Goal: Transaction & Acquisition: Purchase product/service

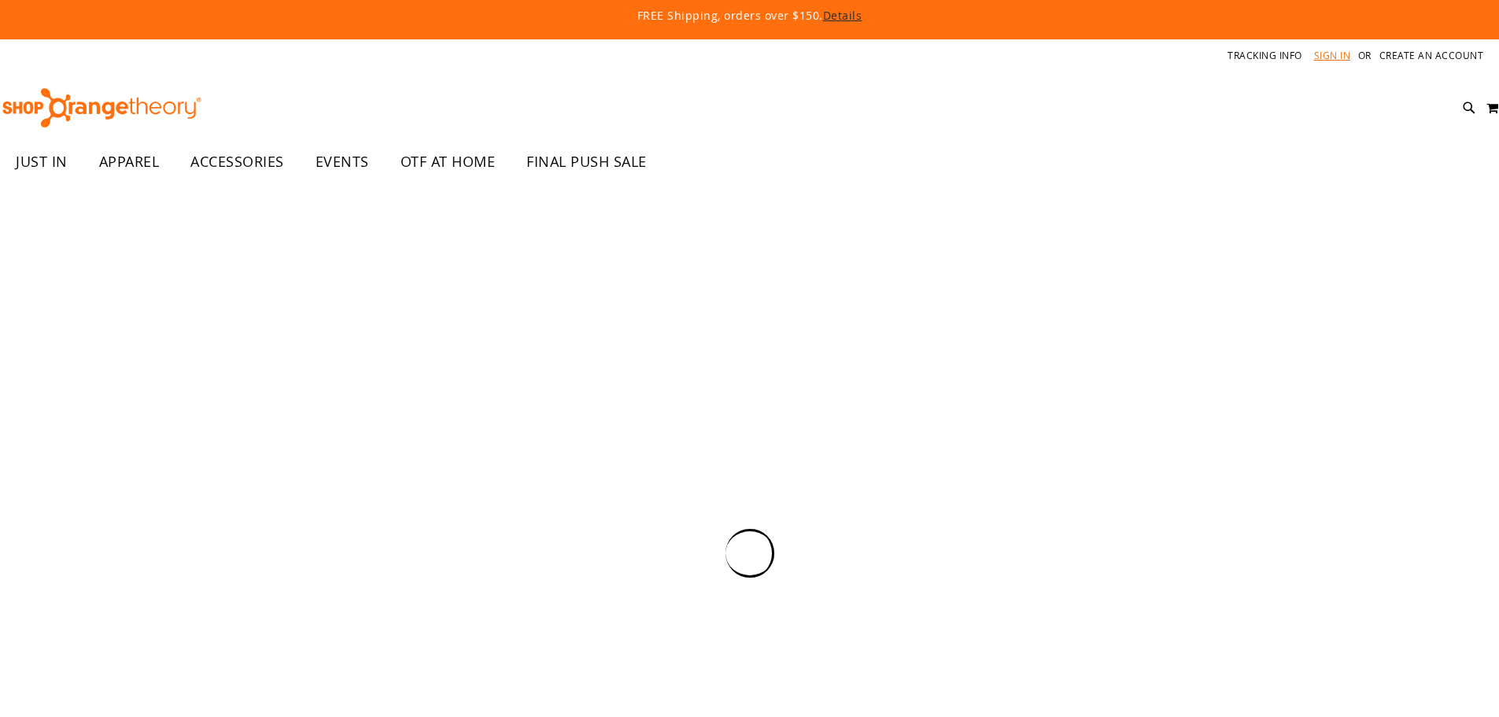
click at [1335, 51] on link "Sign In" at bounding box center [1332, 55] width 37 height 13
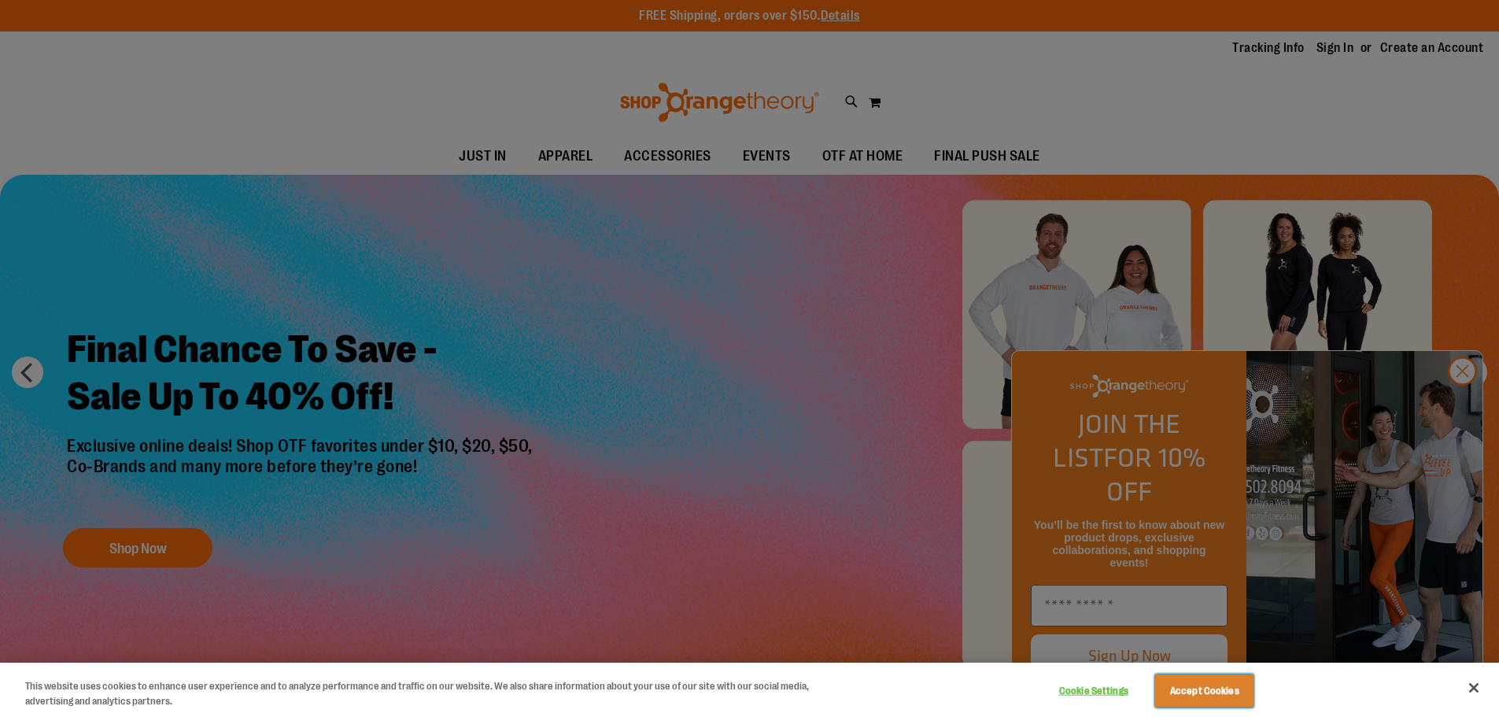
click at [1200, 683] on button "Accept Cookies" at bounding box center [1204, 690] width 98 height 33
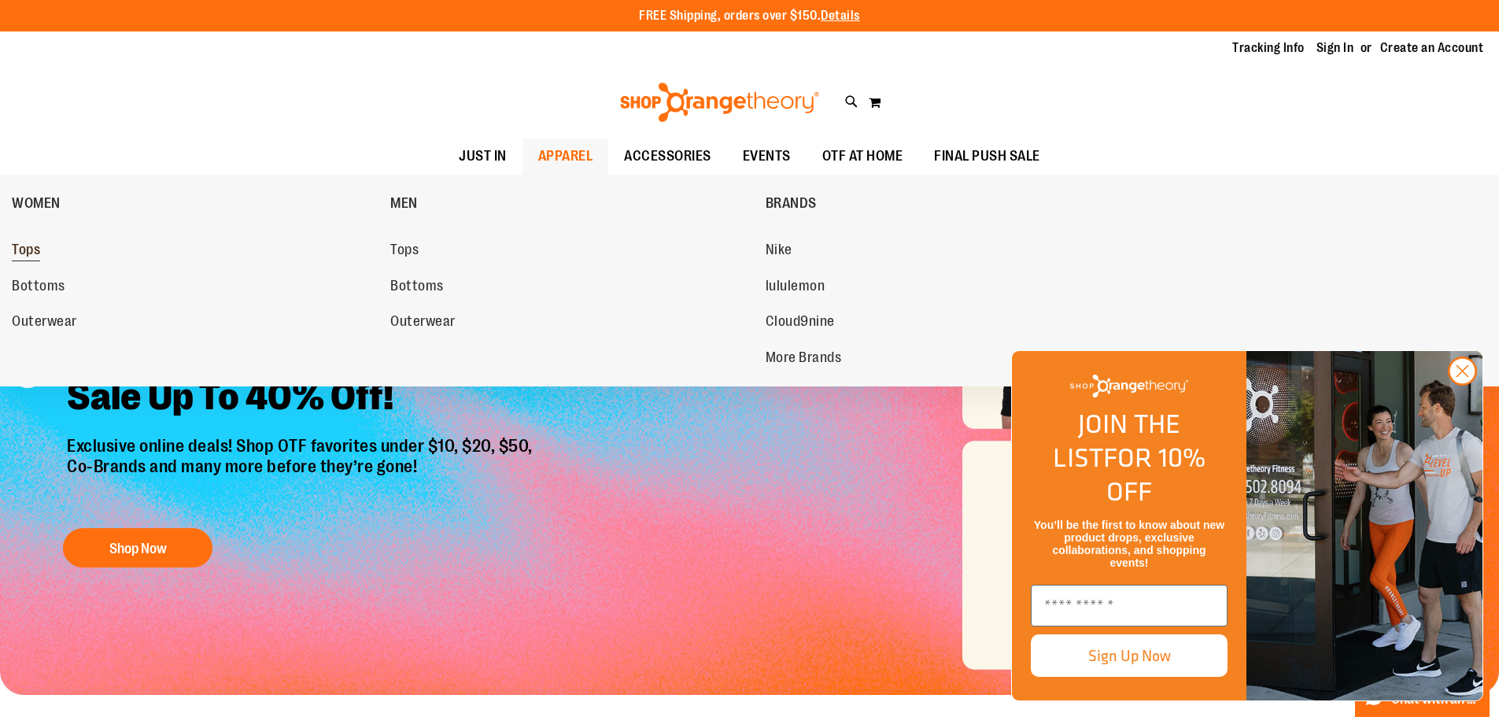
click at [17, 245] on span "Tops" at bounding box center [26, 252] width 28 height 20
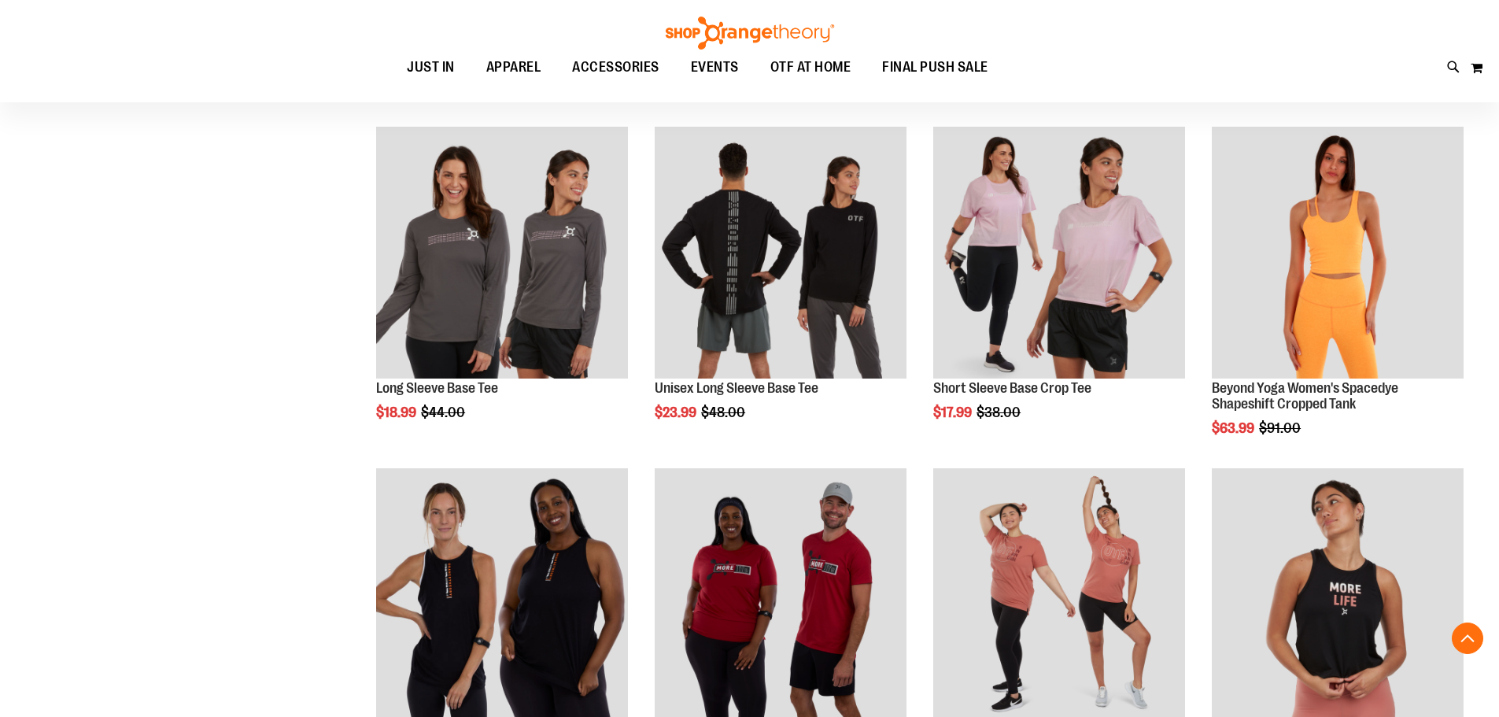
scroll to position [550, 0]
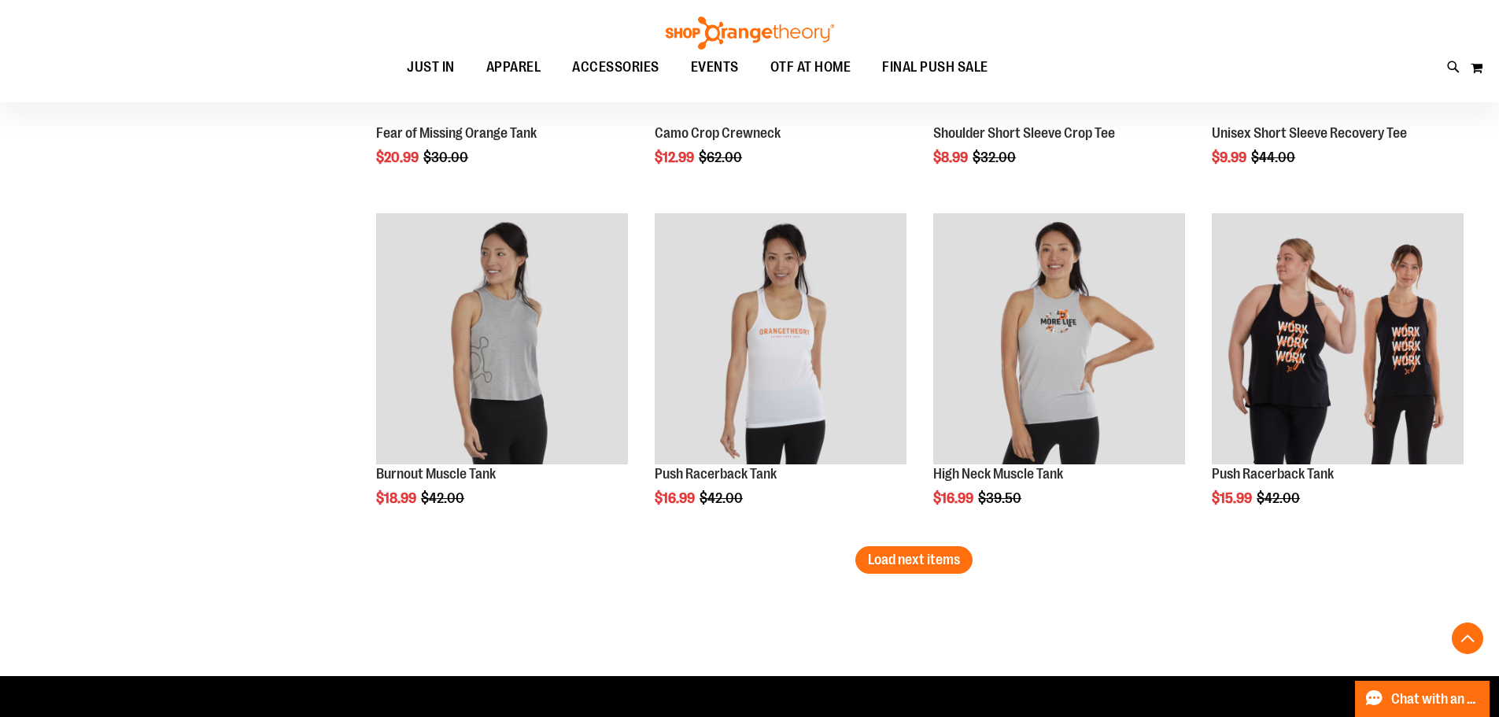
scroll to position [2989, 0]
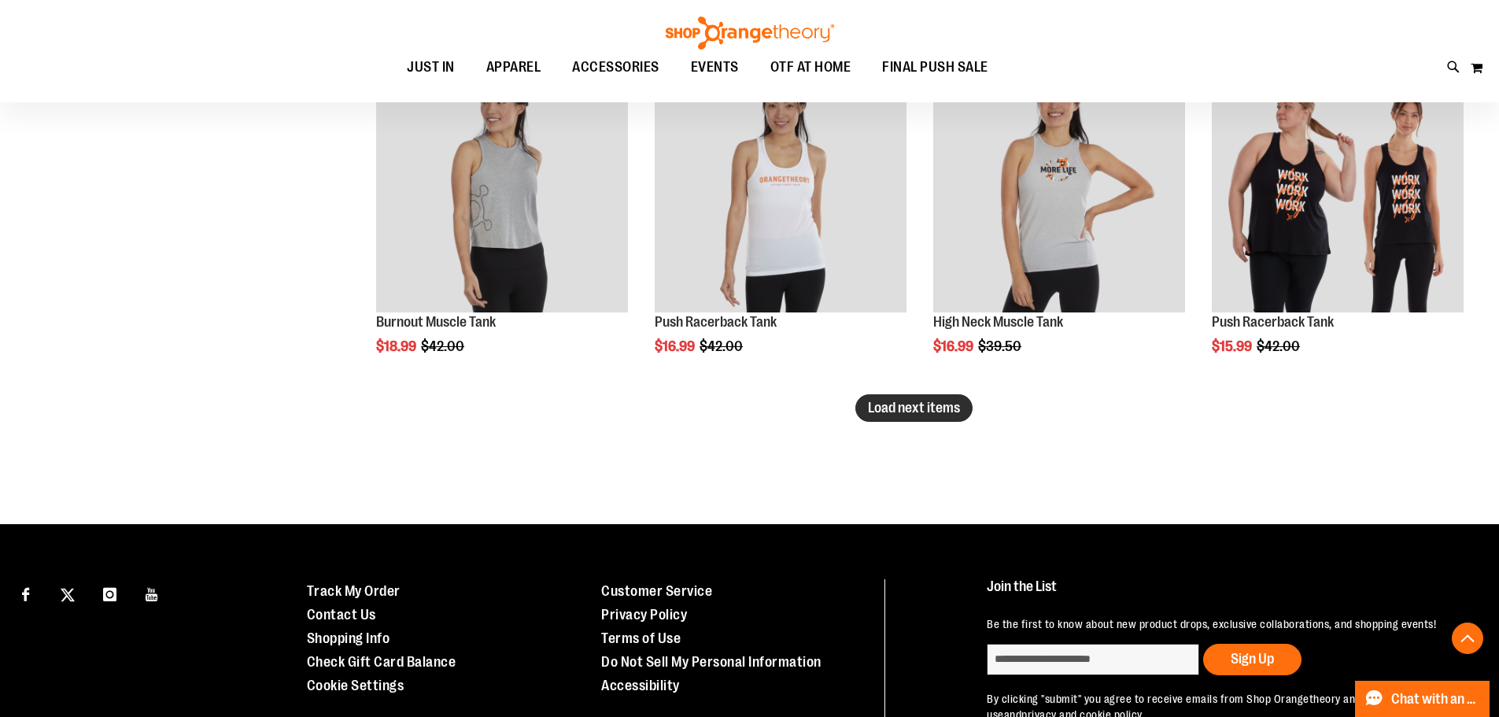
click at [910, 422] on button "Load next items" at bounding box center [913, 408] width 117 height 28
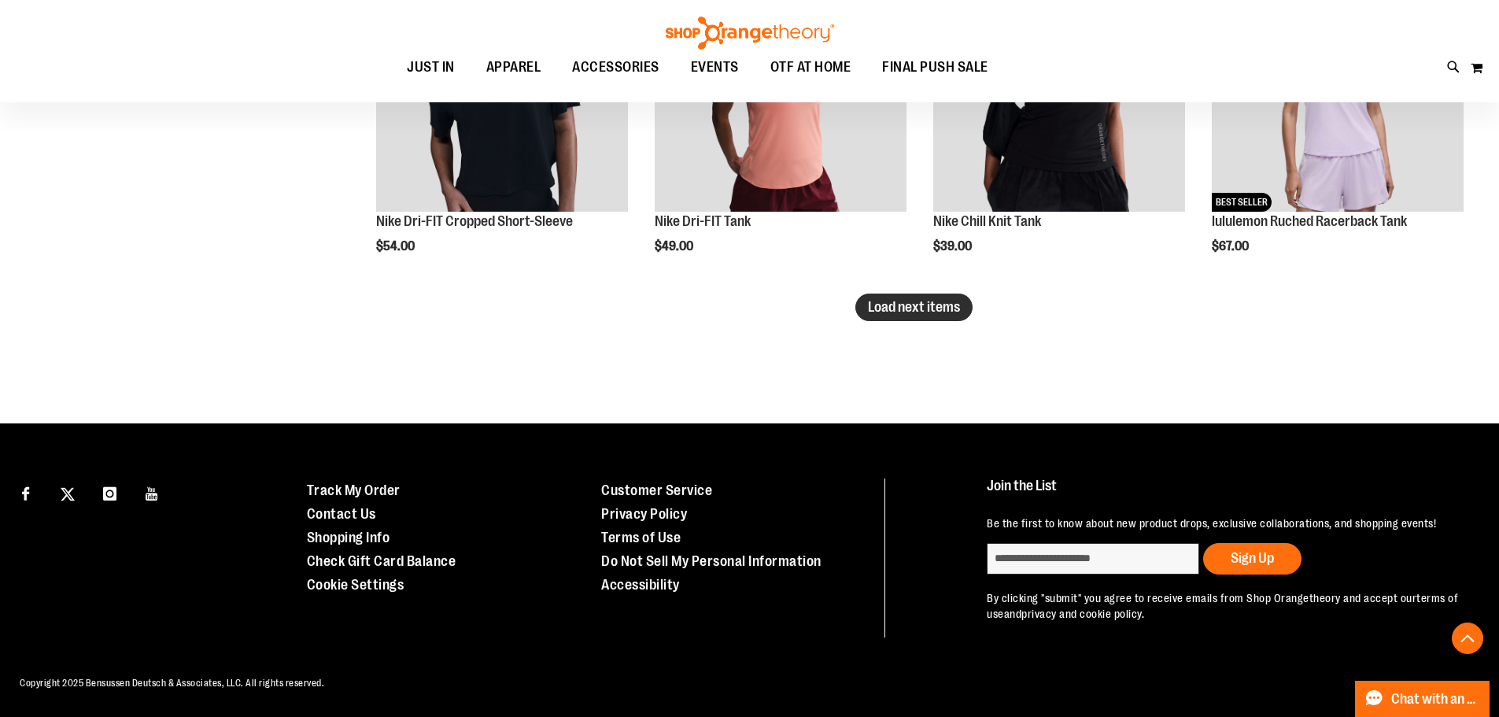
click at [913, 299] on span "Load next items" at bounding box center [914, 307] width 92 height 16
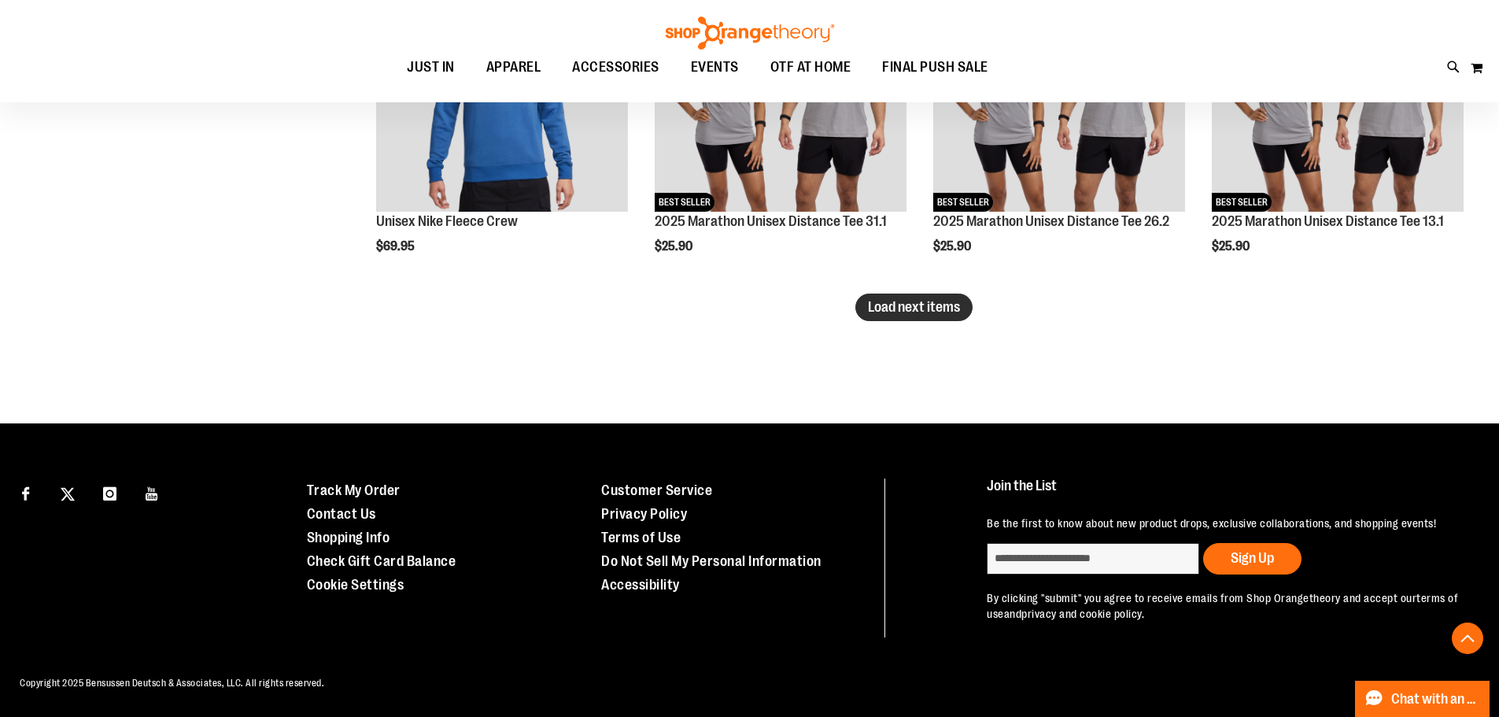
click at [920, 299] on span "Load next items" at bounding box center [914, 307] width 92 height 16
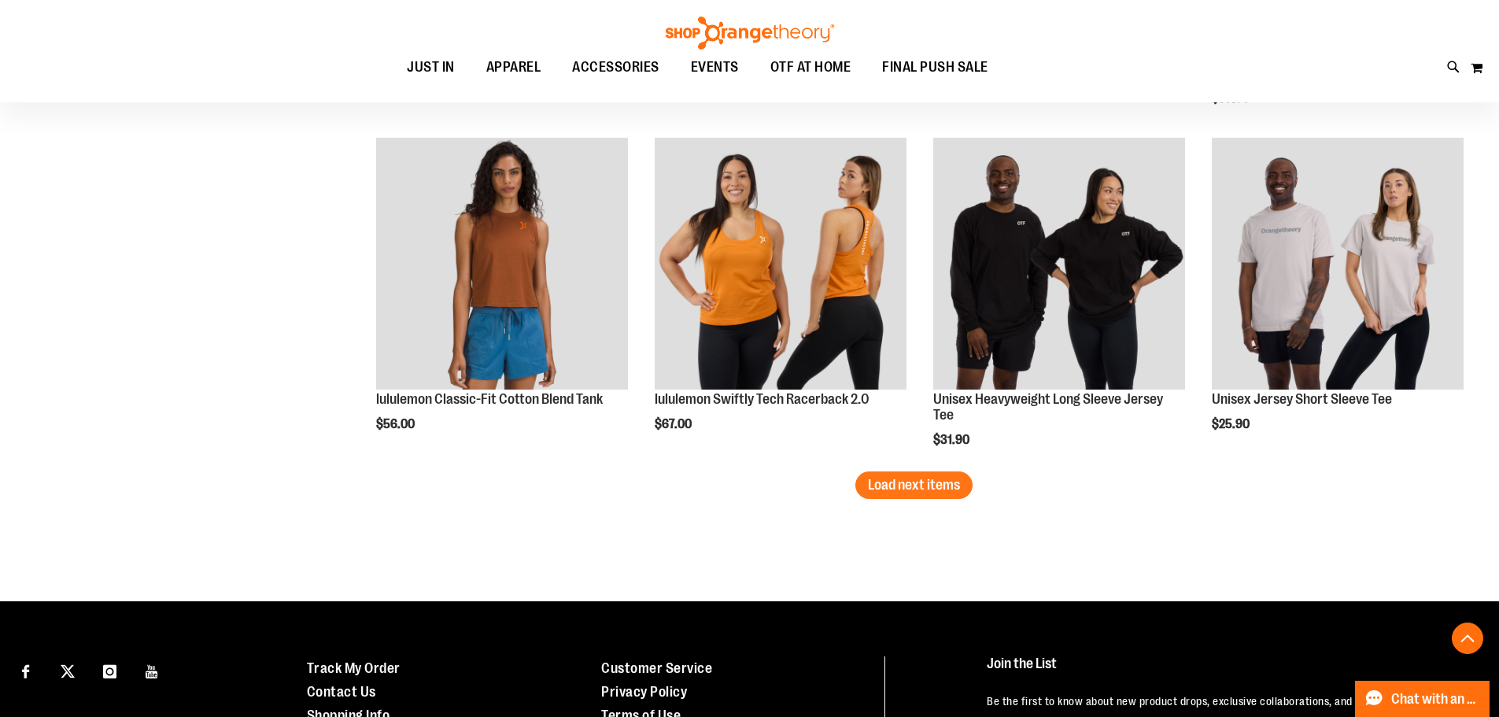
scroll to position [6097, 0]
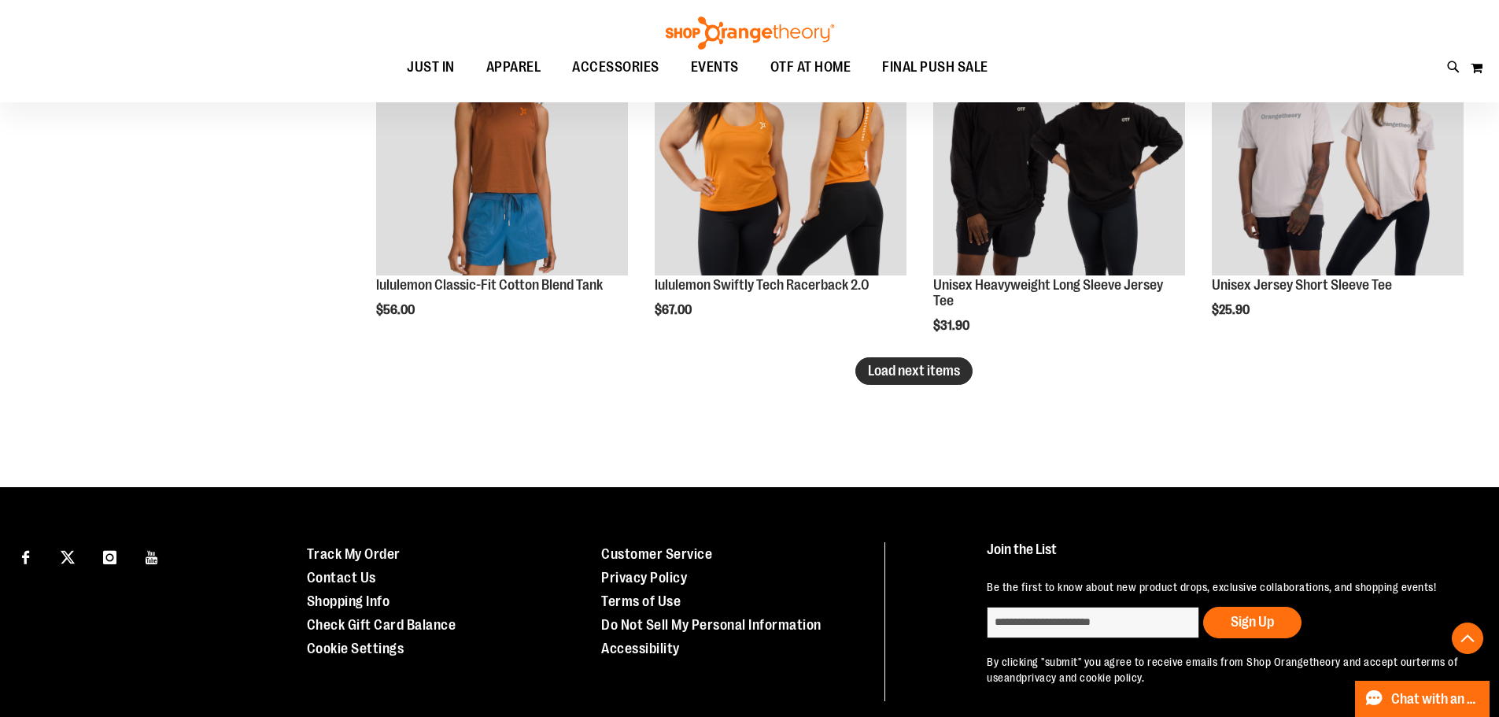
click at [950, 365] on span "Load next items" at bounding box center [914, 371] width 92 height 16
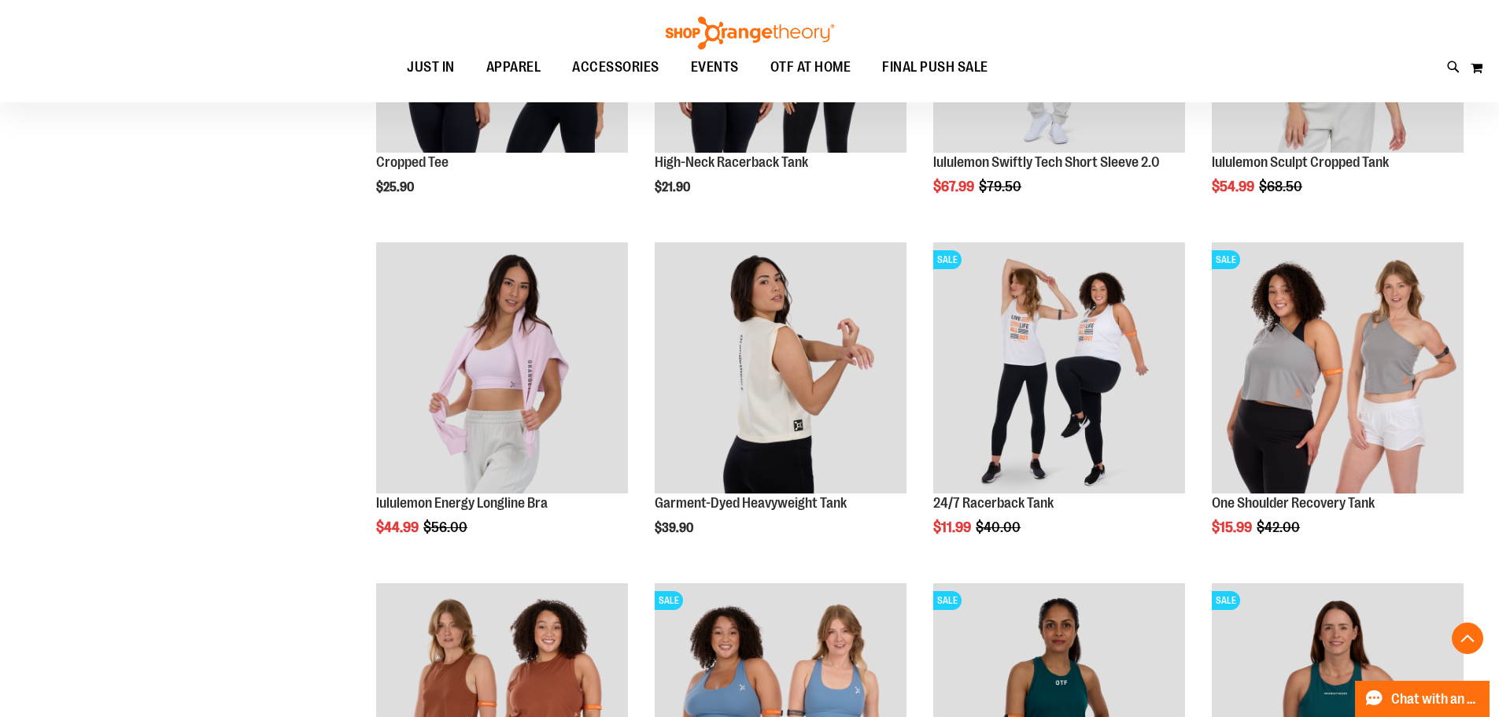
scroll to position [6569, 0]
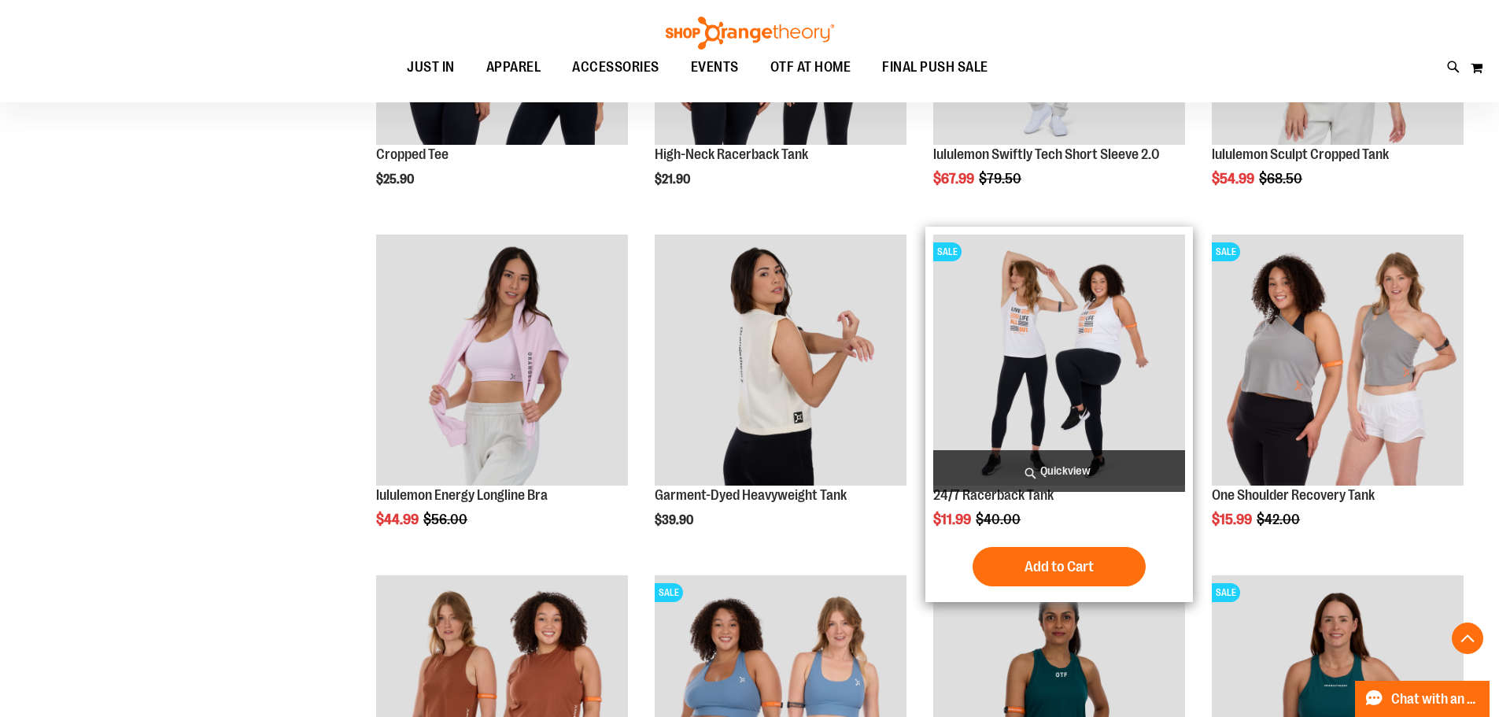
click at [1072, 367] on img "product" at bounding box center [1059, 360] width 252 height 252
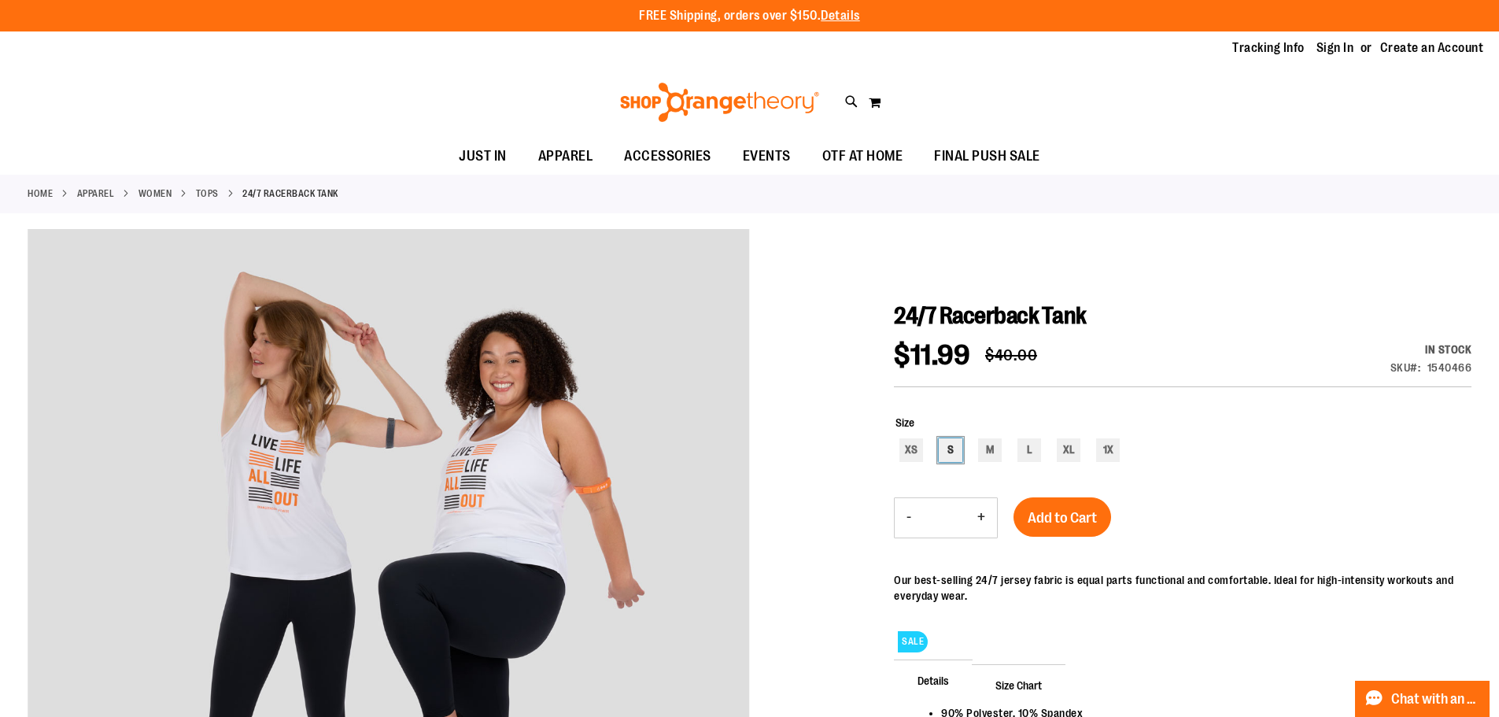
click at [946, 439] on div "S" at bounding box center [951, 450] width 24 height 24
type input "***"
click at [1058, 518] on span "Add to Cart" at bounding box center [1062, 517] width 69 height 17
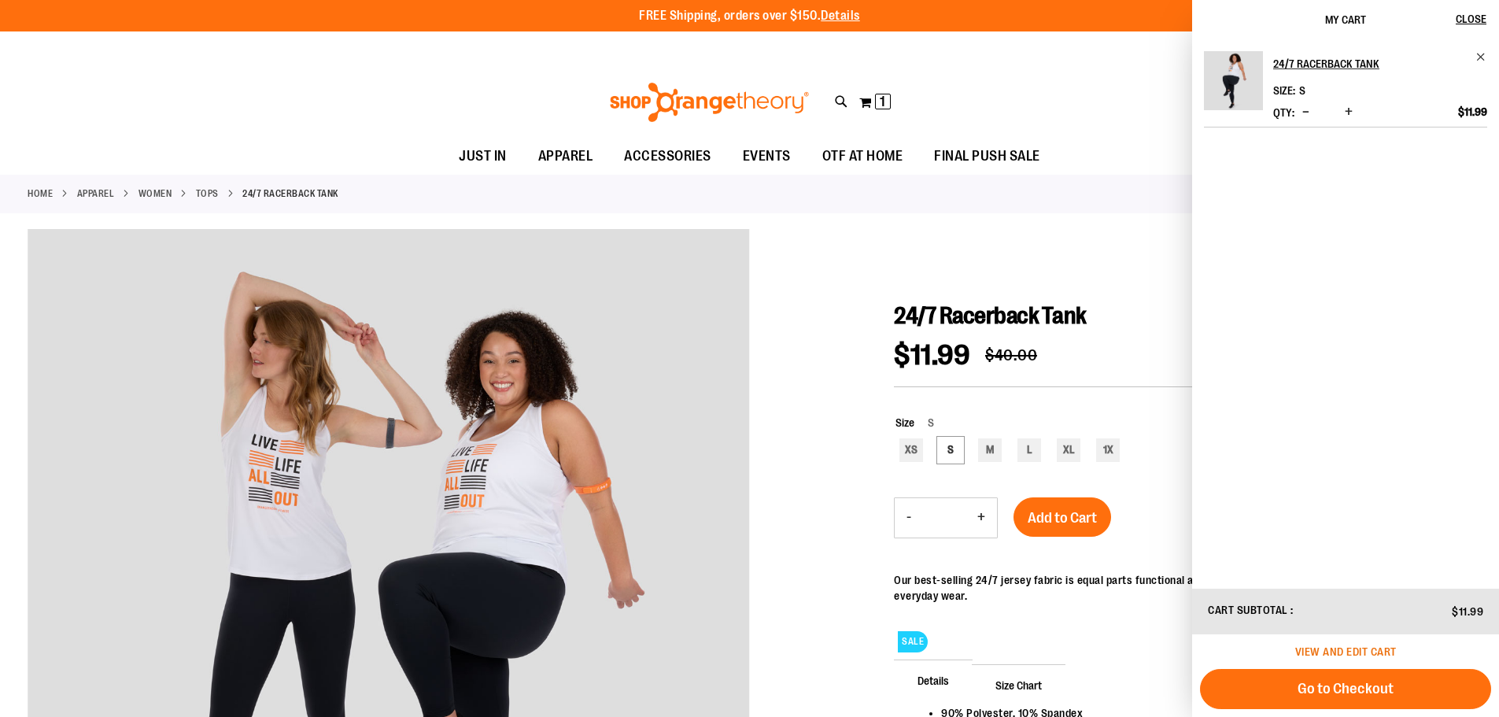
click at [1356, 650] on span "View and edit cart" at bounding box center [1345, 651] width 101 height 13
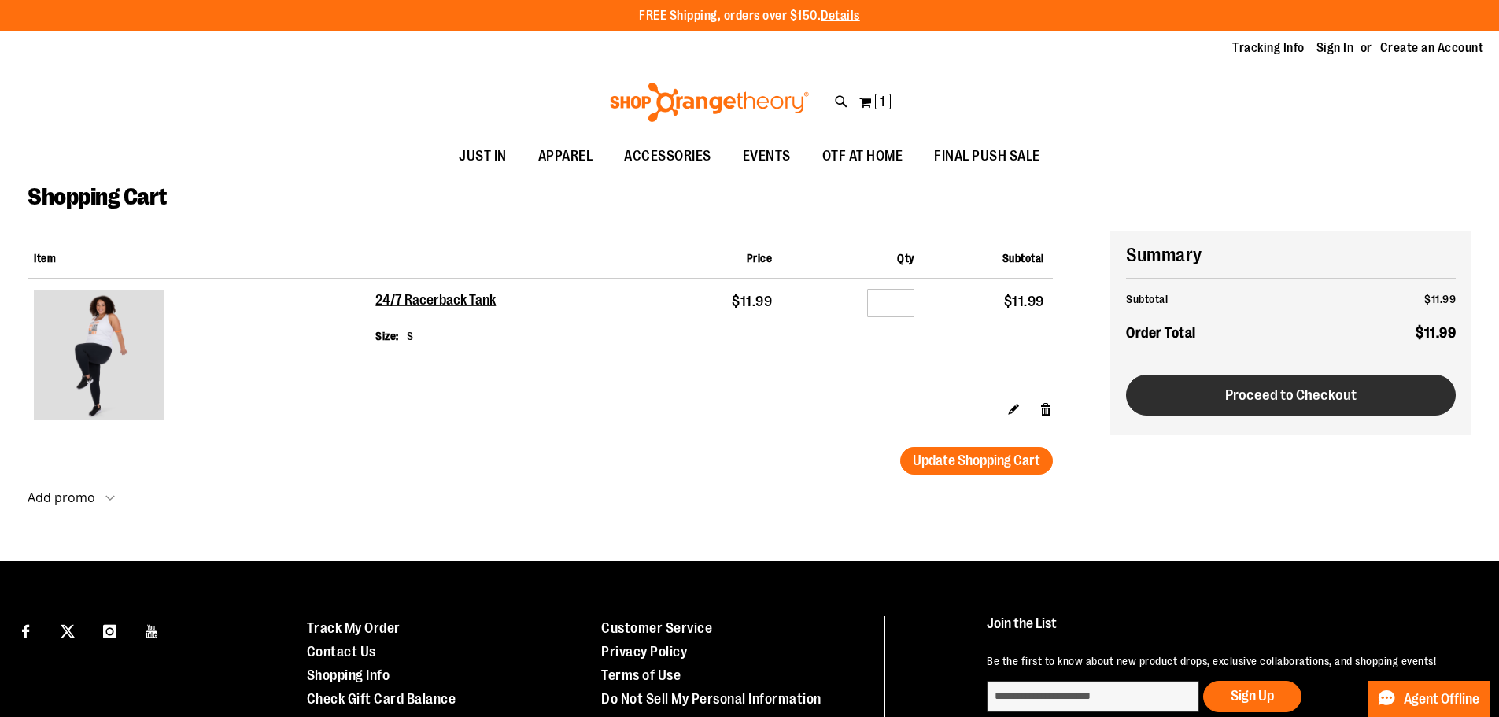
click at [1276, 403] on span "Proceed to Checkout" at bounding box center [1290, 394] width 131 height 17
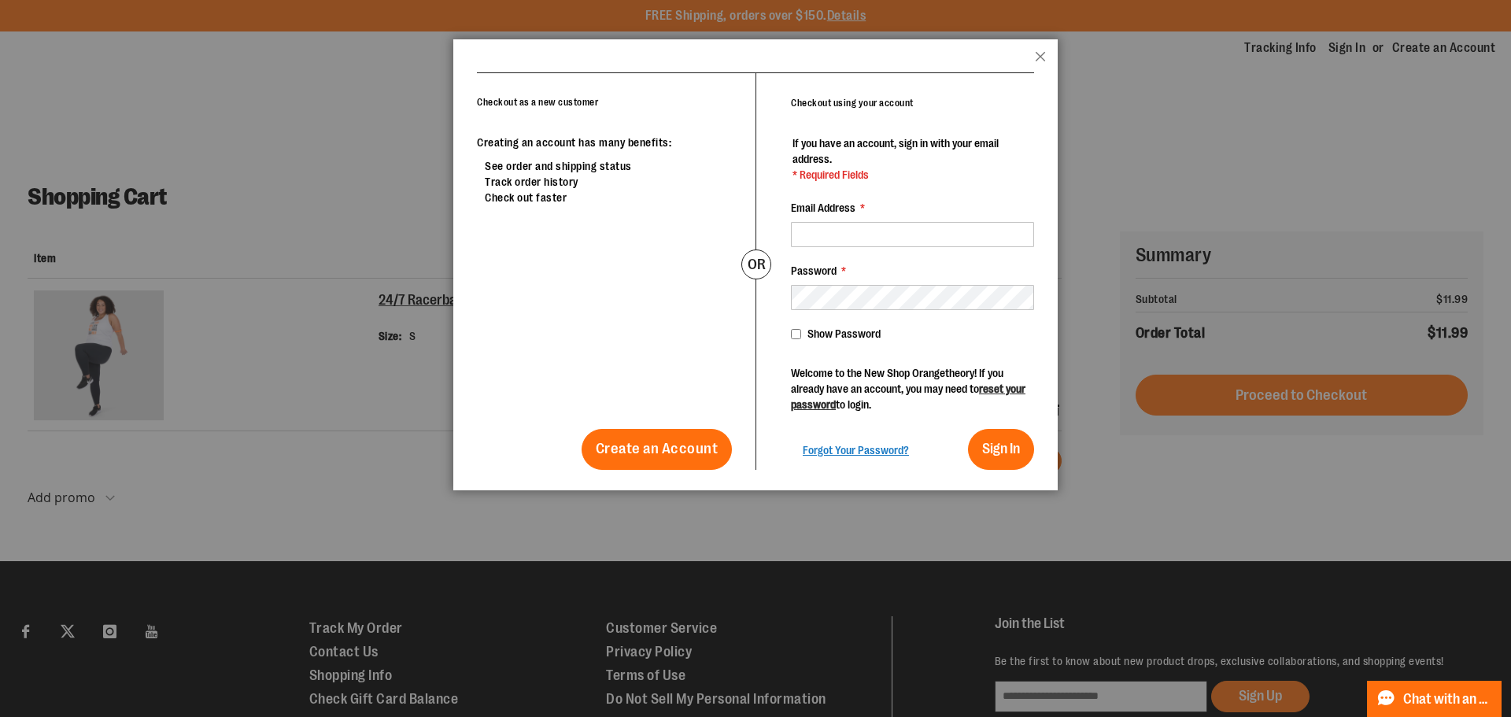
click at [1025, 60] on header "popup-authentication popup Close" at bounding box center [755, 55] width 604 height 33
click at [1035, 54] on button "Close" at bounding box center [1040, 61] width 11 height 20
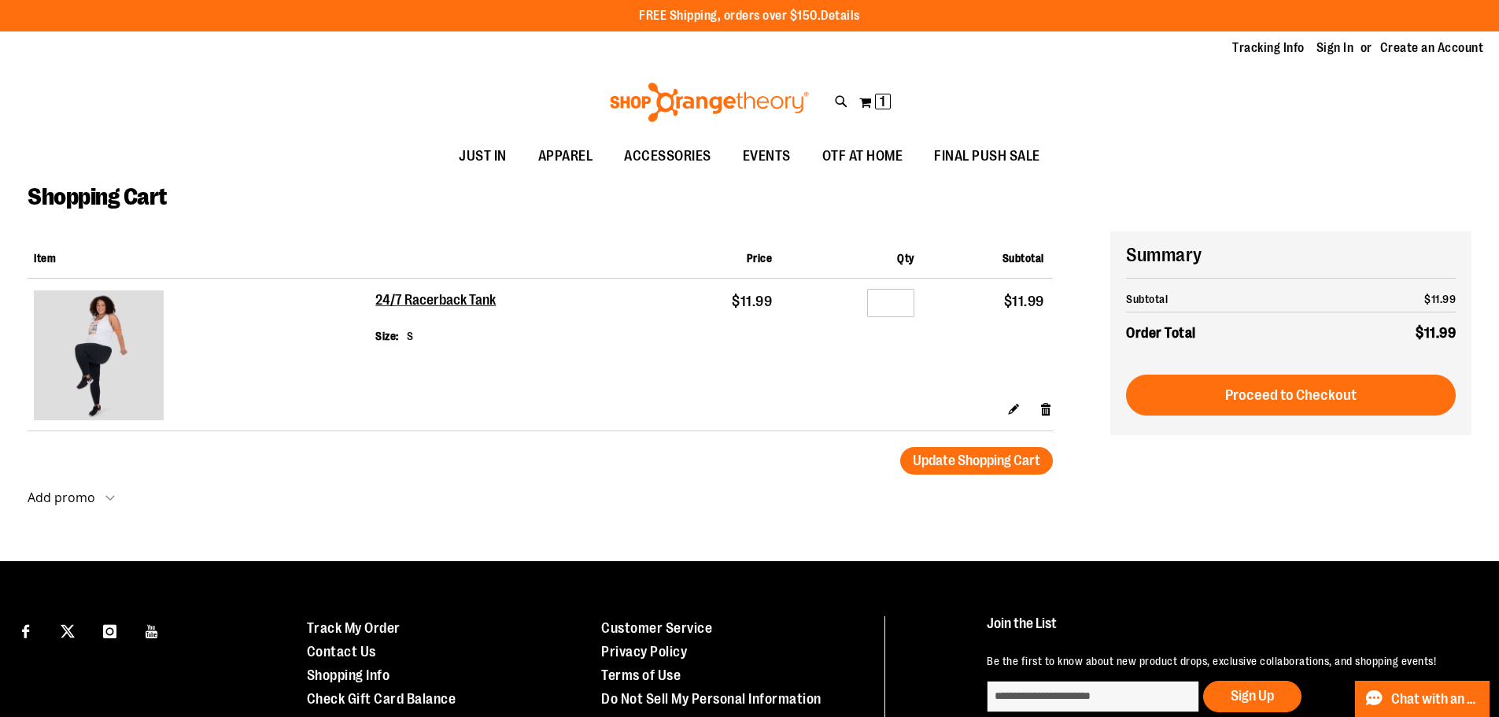
click at [848, 10] on link "Details" at bounding box center [840, 16] width 39 height 14
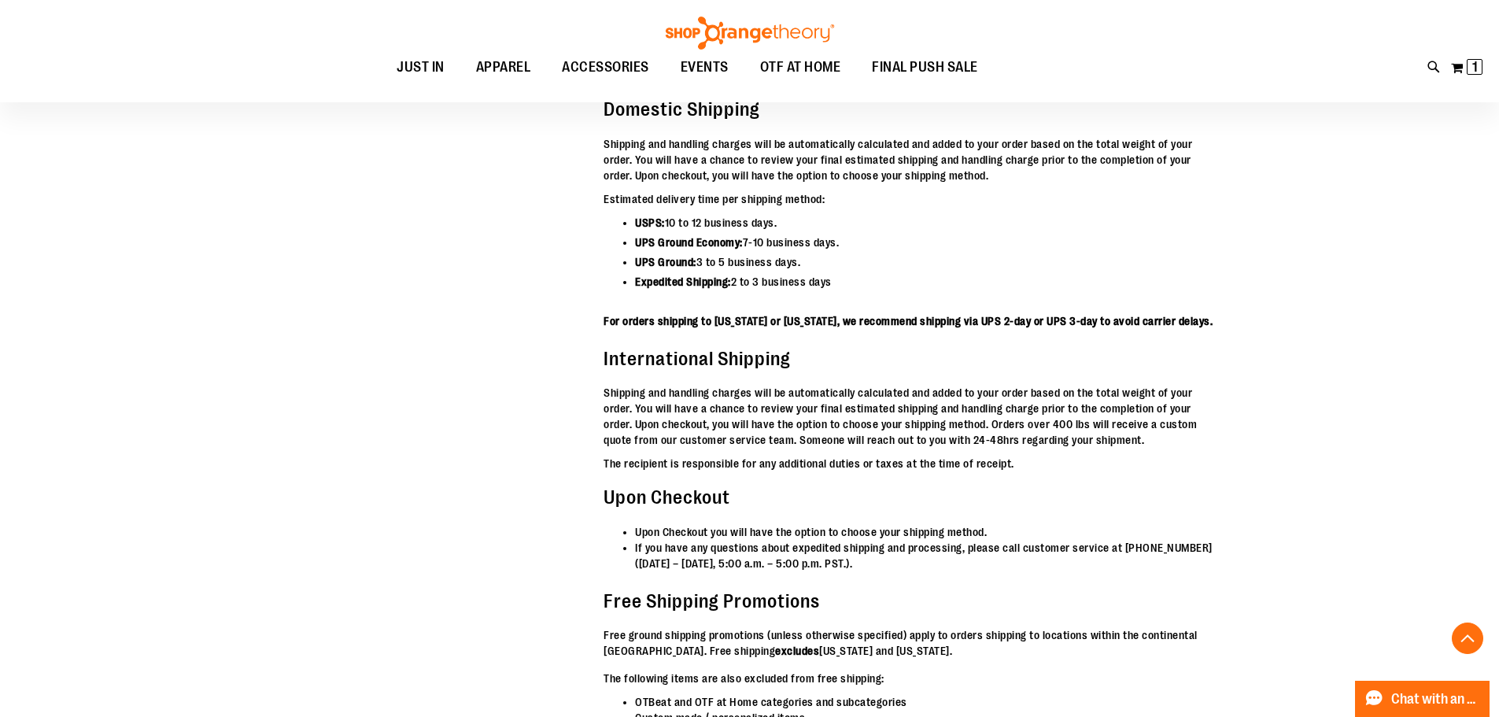
scroll to position [4825, 0]
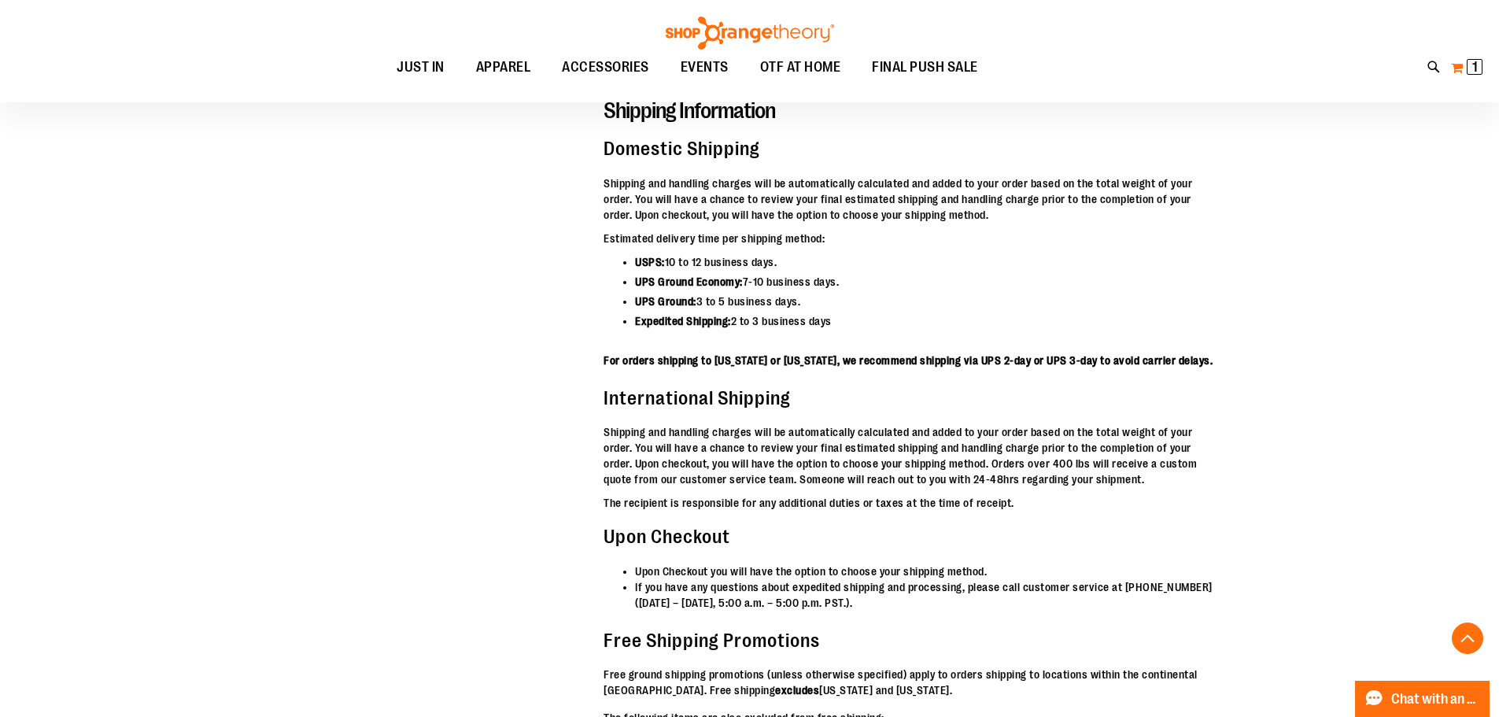
click at [1459, 68] on button "My Cart 1 1 items" at bounding box center [1466, 67] width 33 height 25
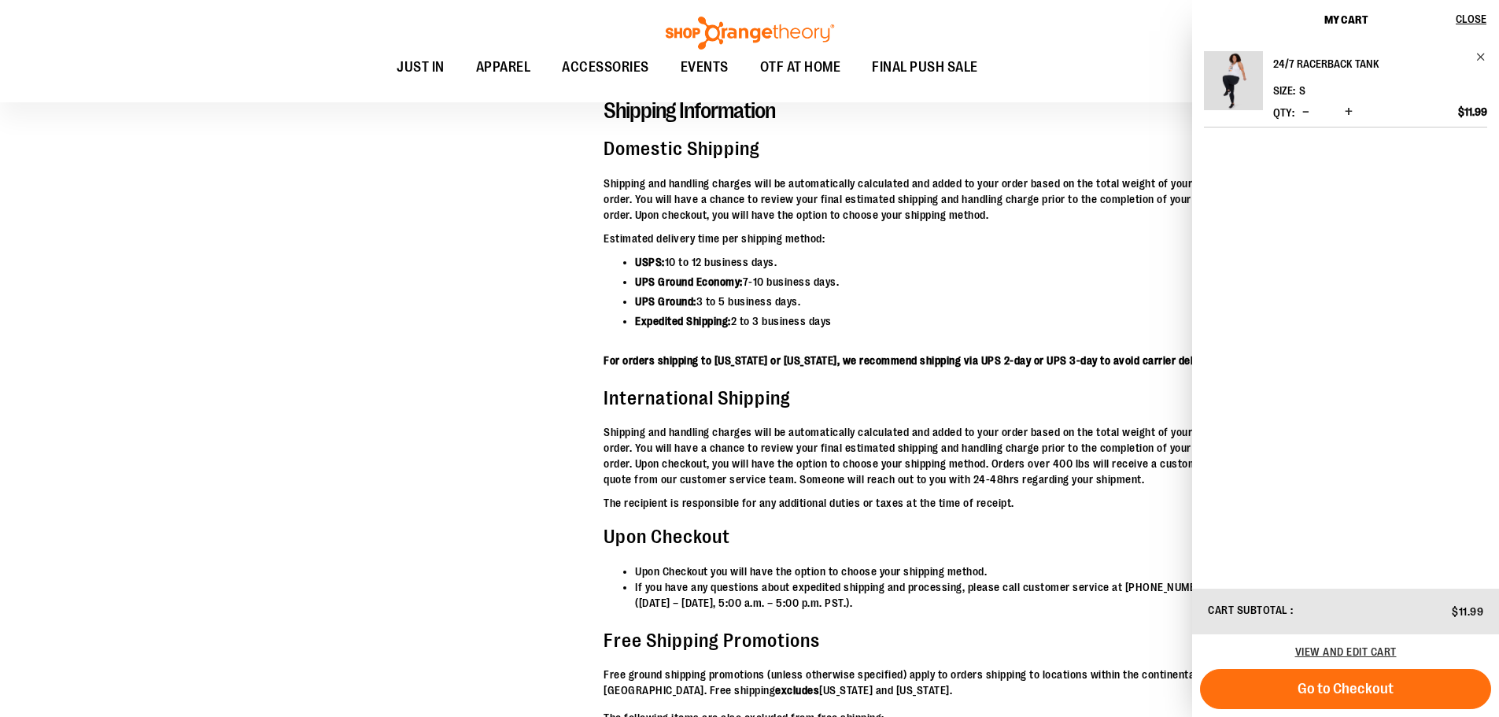
click at [1478, 64] on link "24/7 Racerback Tank" at bounding box center [1380, 63] width 214 height 25
